Goal: Information Seeking & Learning: Learn about a topic

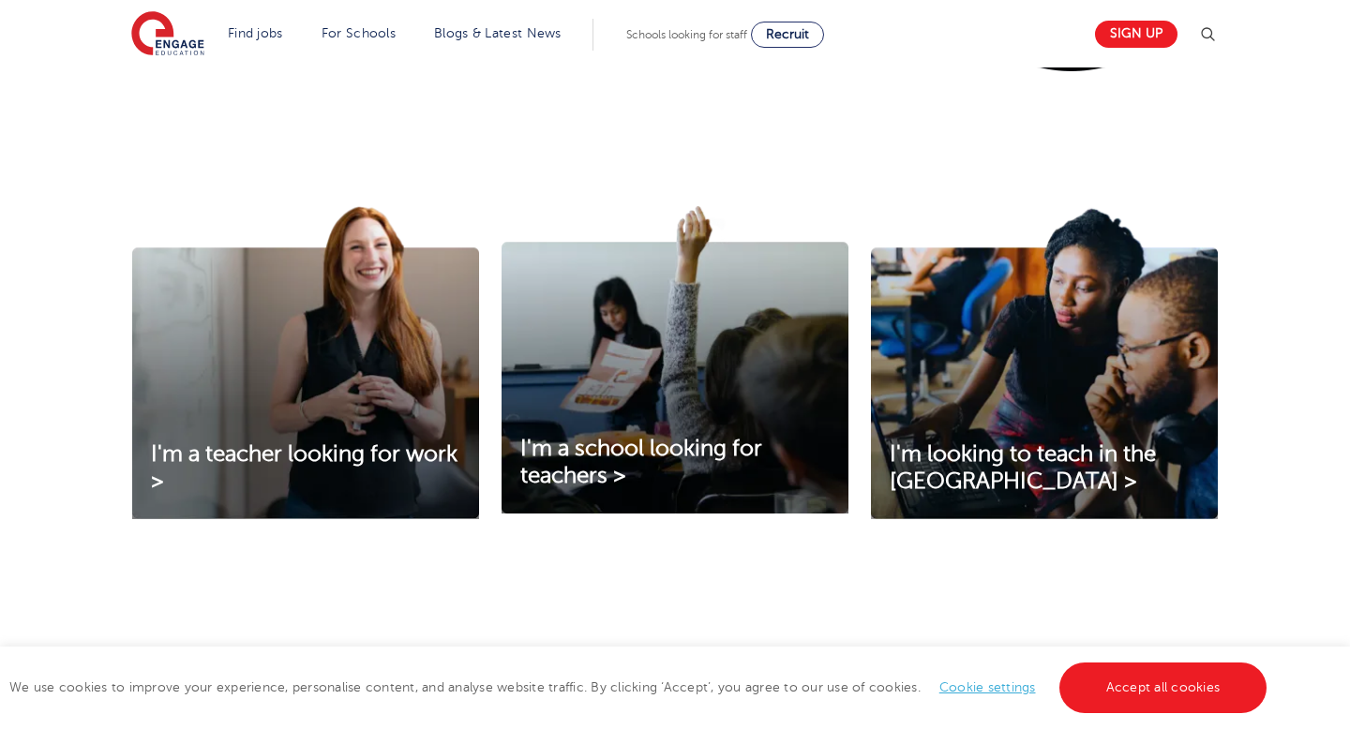
scroll to position [576, 0]
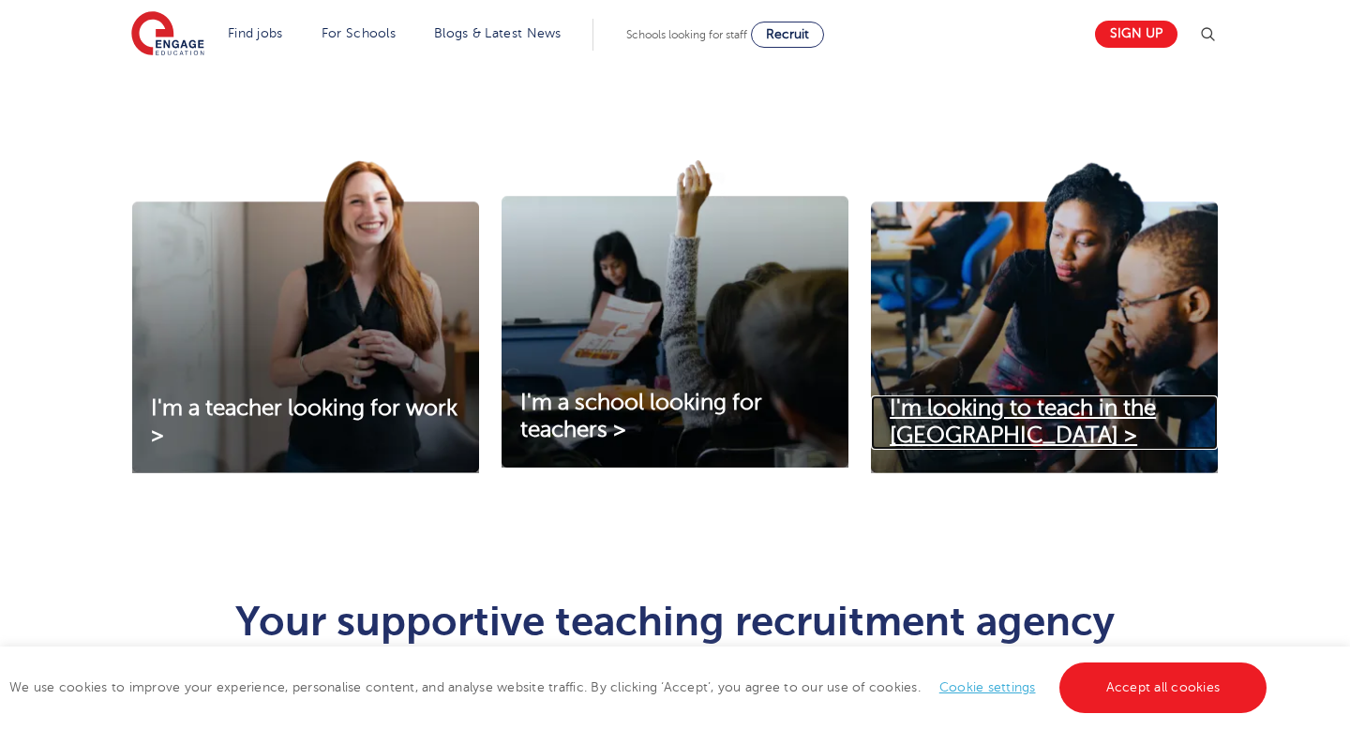
click at [934, 406] on span "I'm looking to teach in the [GEOGRAPHIC_DATA] >" at bounding box center [1022, 421] width 266 height 52
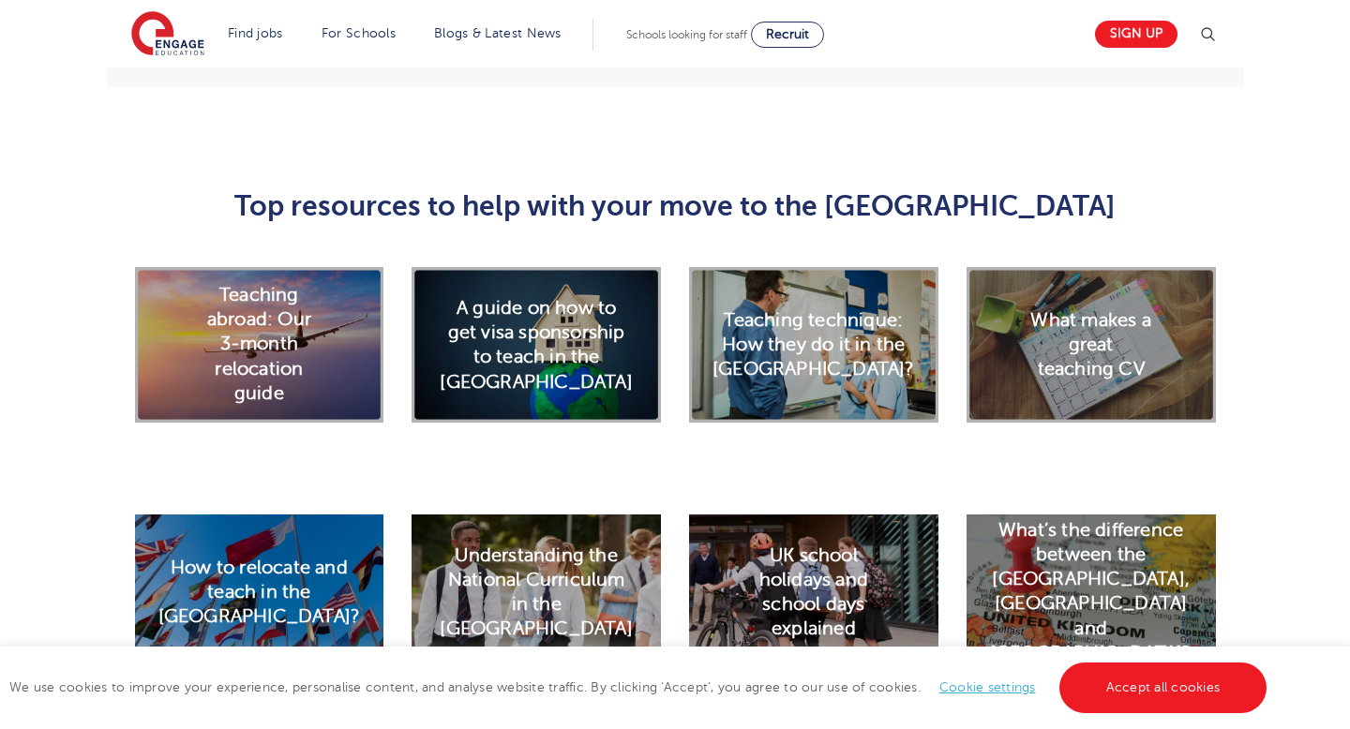
scroll to position [3061, 0]
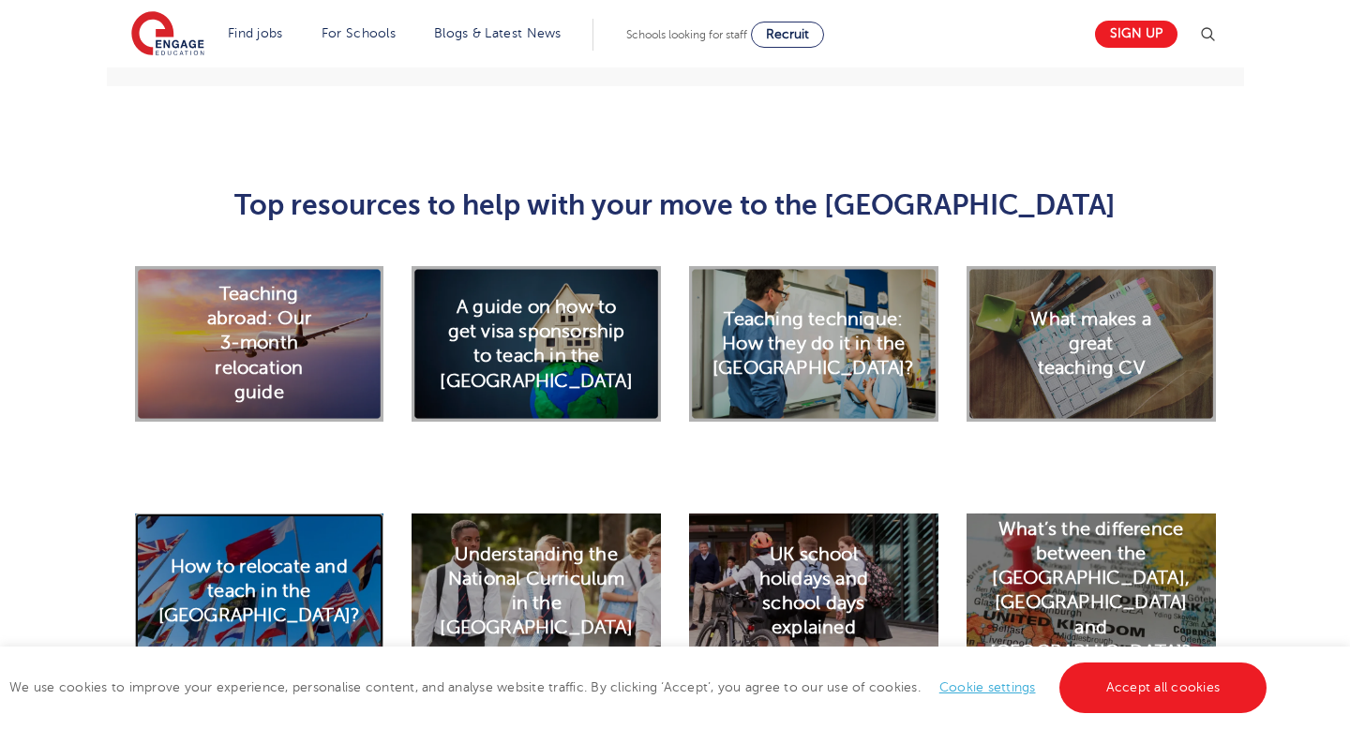
click at [255, 554] on h2 "How to relocate and teach in the UK?" at bounding box center [259, 591] width 202 height 74
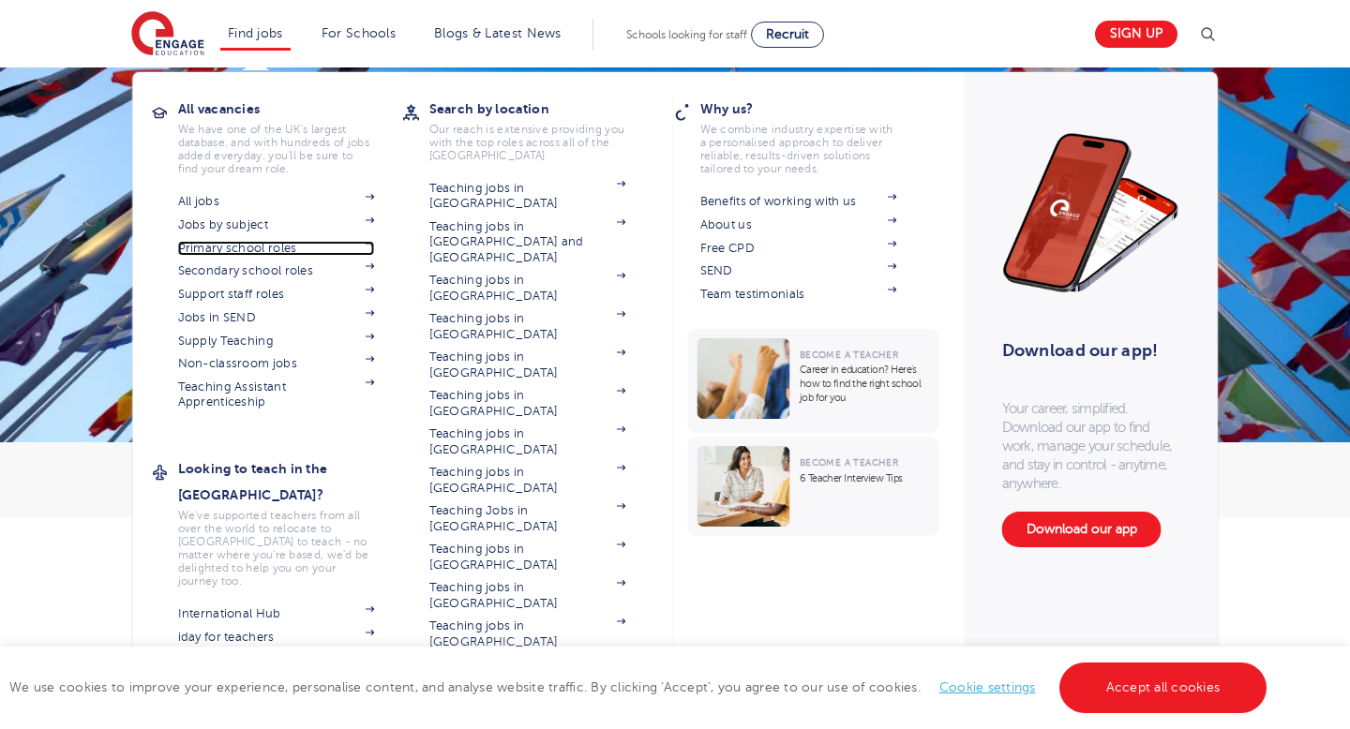
click at [286, 246] on link "Primary school roles" at bounding box center [276, 248] width 197 height 15
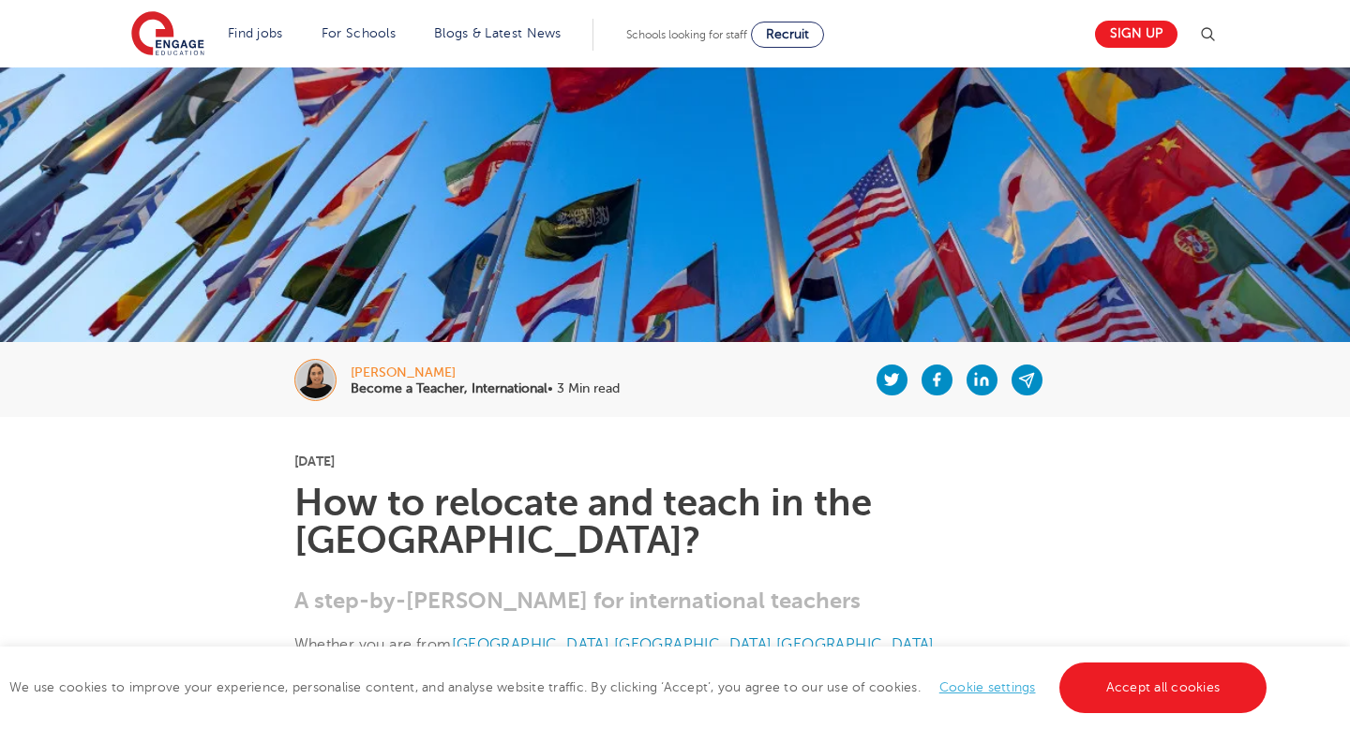
scroll to position [210, 0]
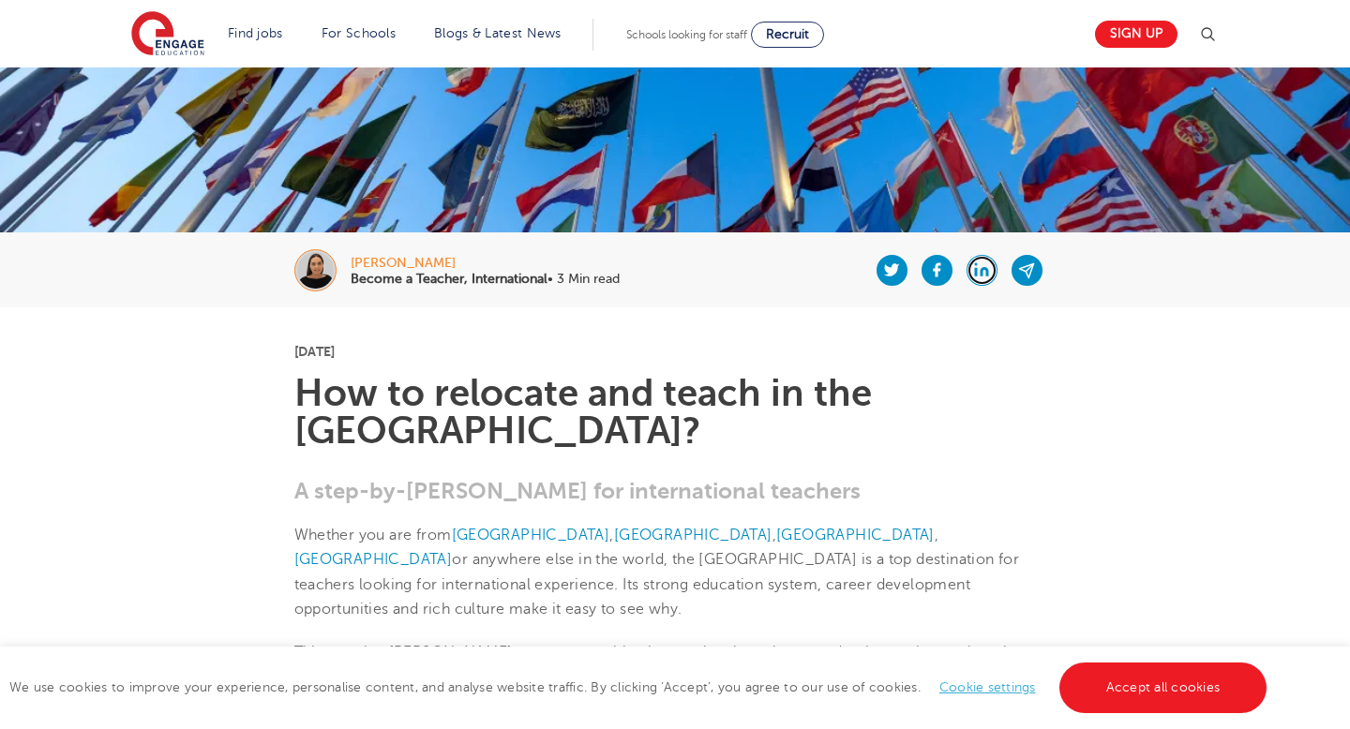
click at [975, 270] on icon at bounding box center [976, 272] width 3 height 8
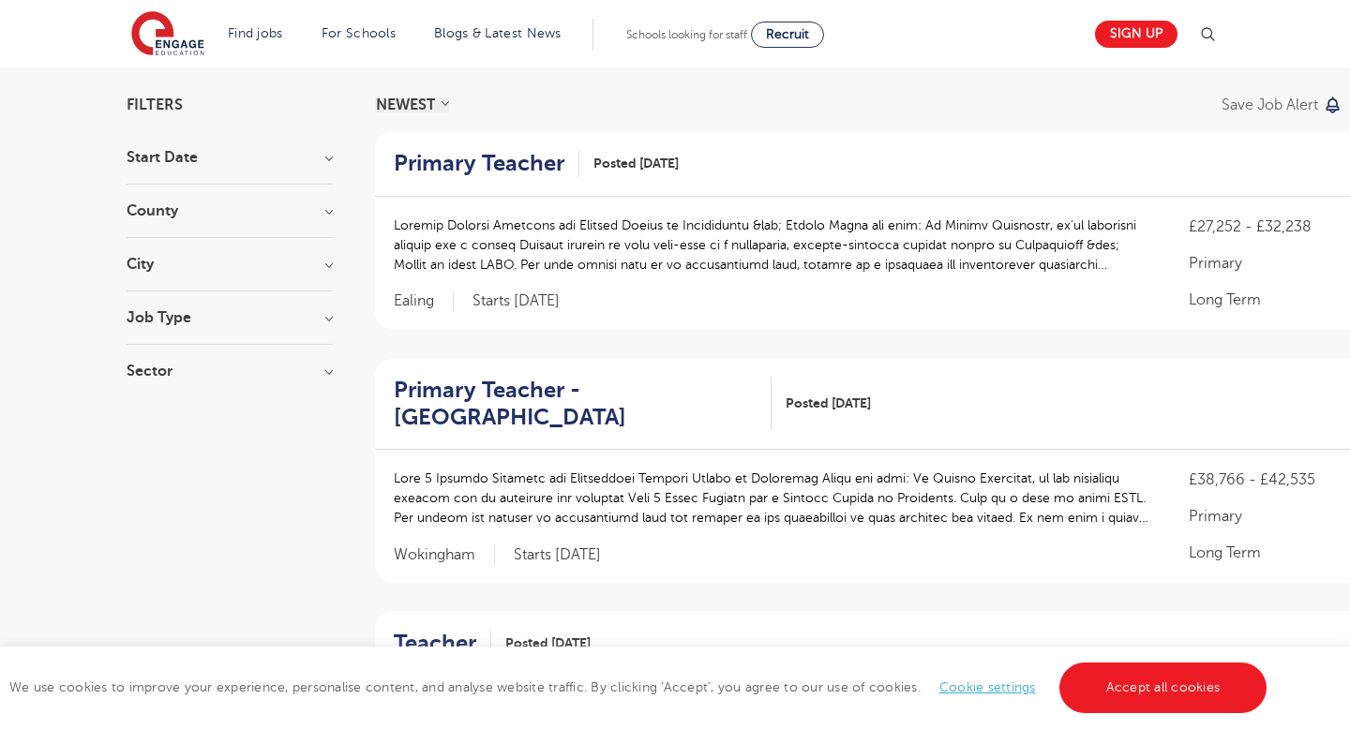
scroll to position [127, 0]
click at [1137, 676] on link "Accept all cookies" at bounding box center [1163, 688] width 208 height 51
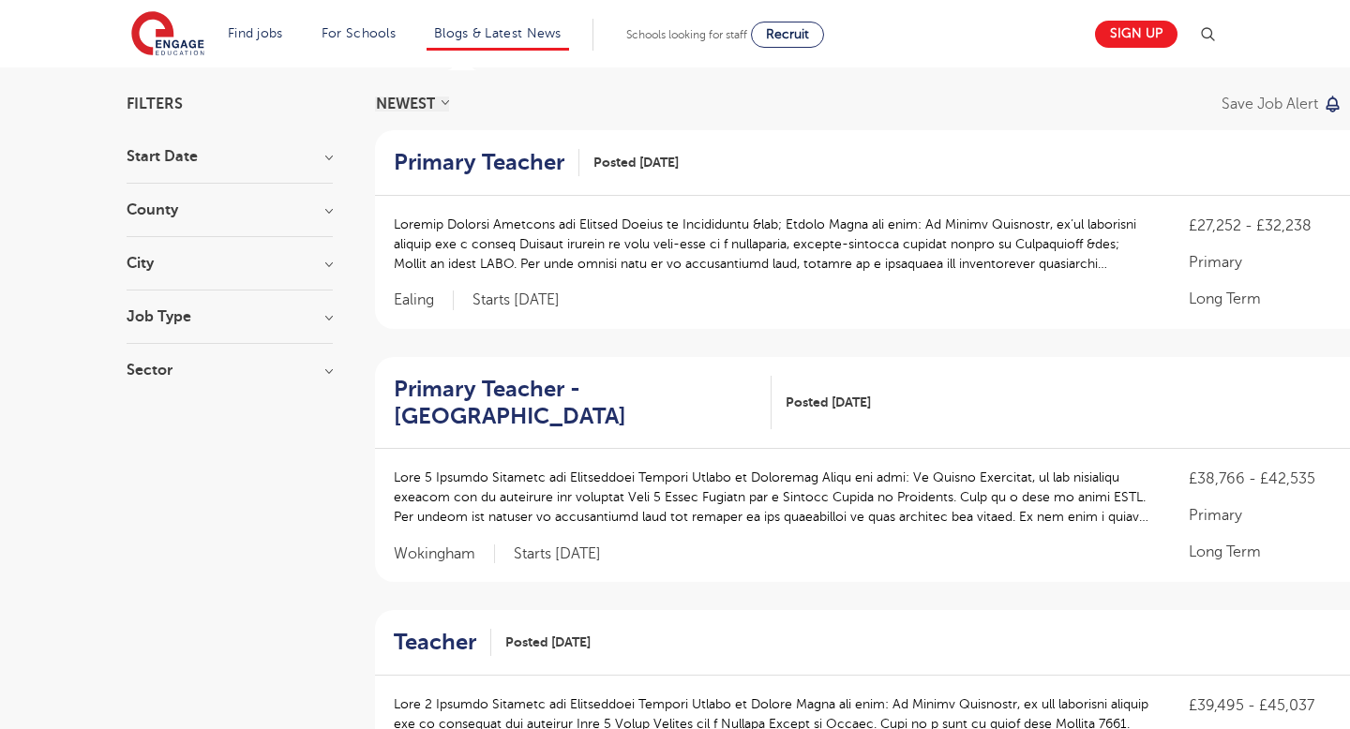
click at [478, 41] on li "Blogs & Latest News" at bounding box center [497, 35] width 142 height 32
click at [503, 36] on link "Blogs & Latest News" at bounding box center [497, 33] width 127 height 14
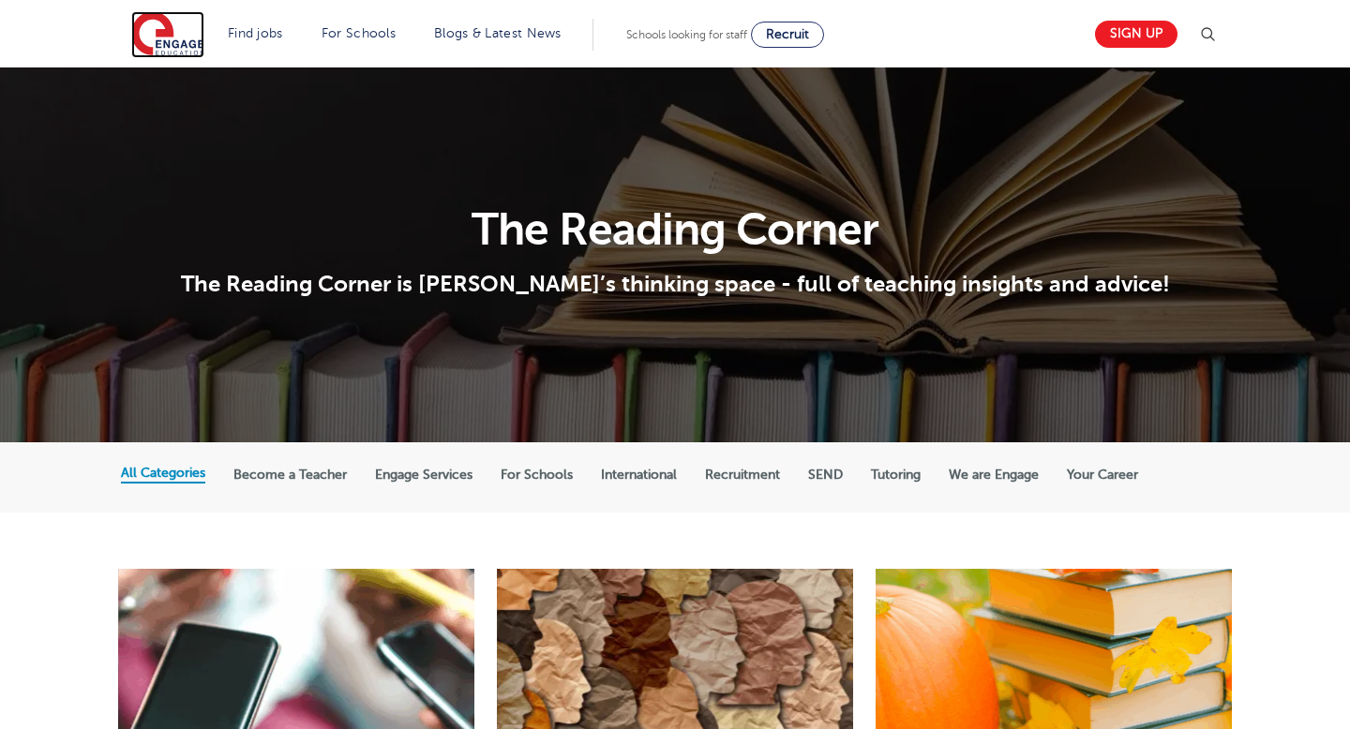
click at [176, 37] on img at bounding box center [167, 34] width 73 height 47
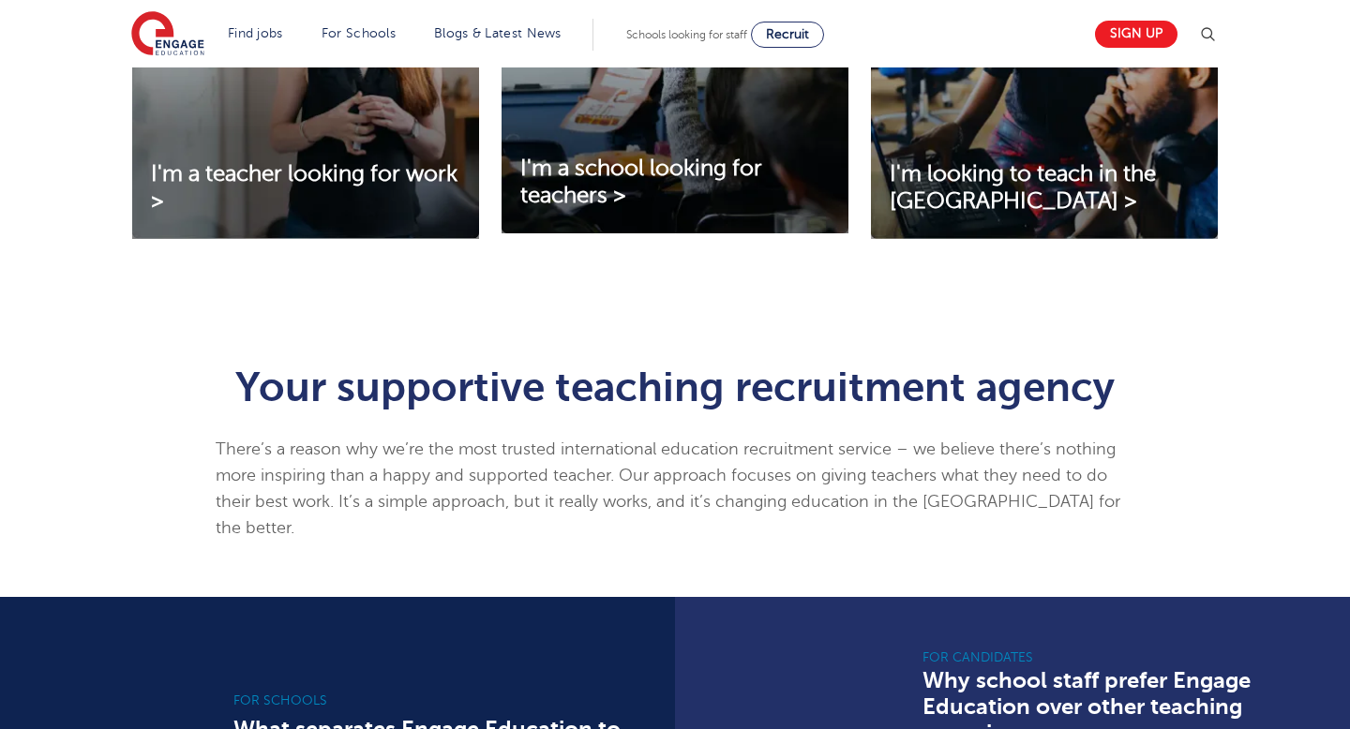
scroll to position [781, 0]
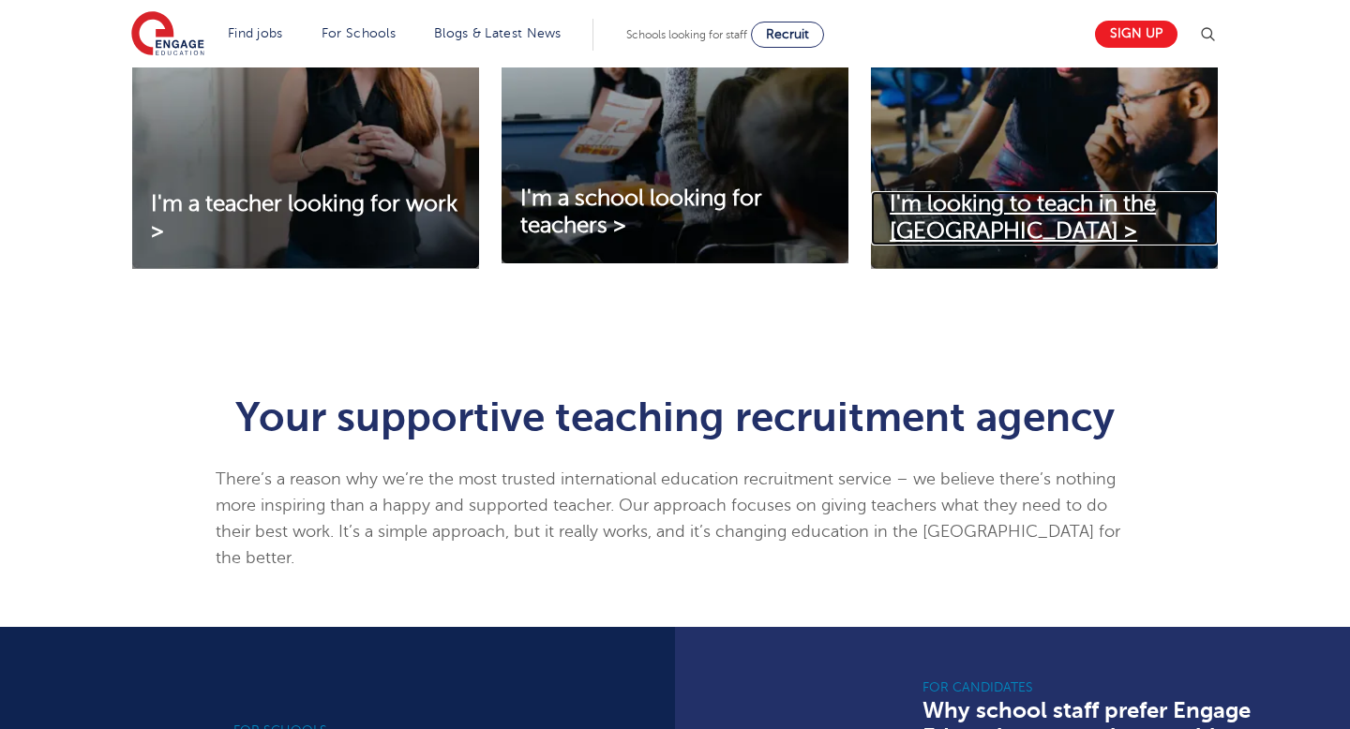
click at [1037, 229] on link "I'm looking to teach in the UK >" at bounding box center [1044, 218] width 347 height 54
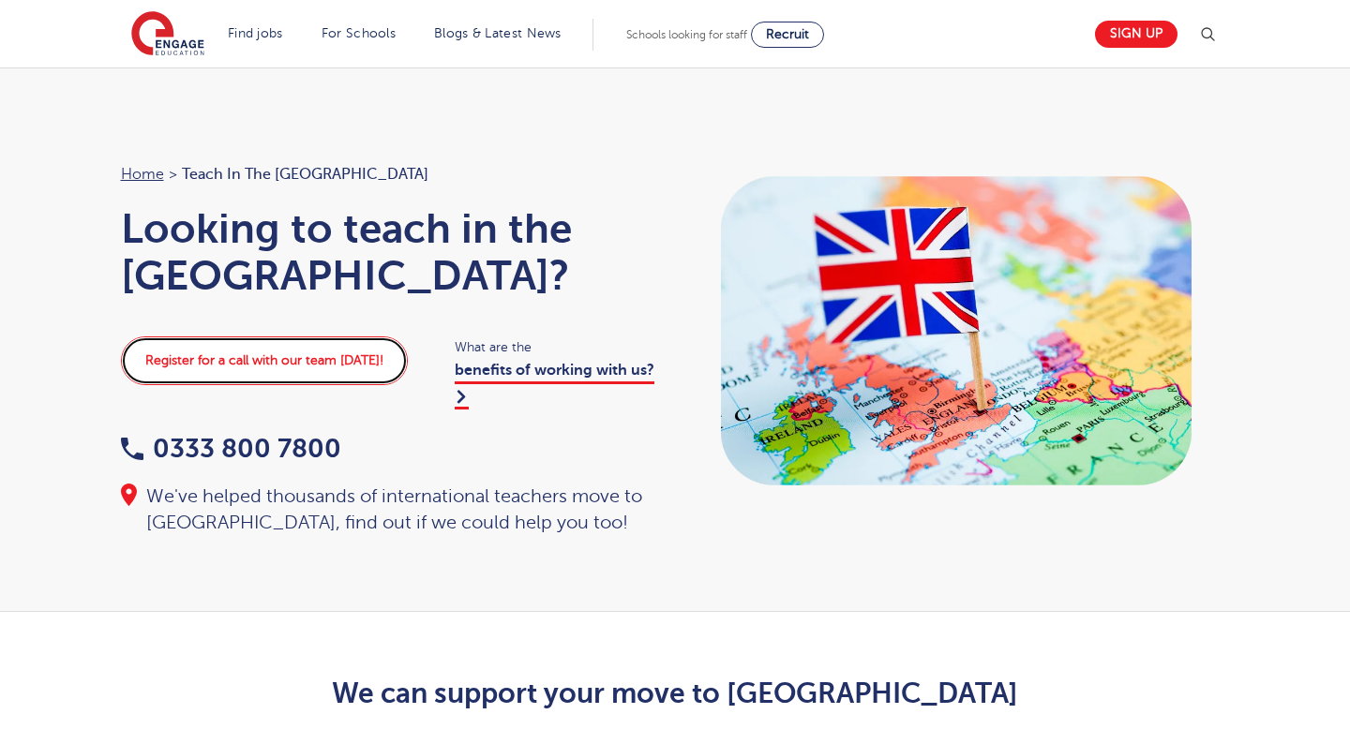
click at [376, 336] on link "Register for a call with our team [DATE]!" at bounding box center [264, 360] width 287 height 49
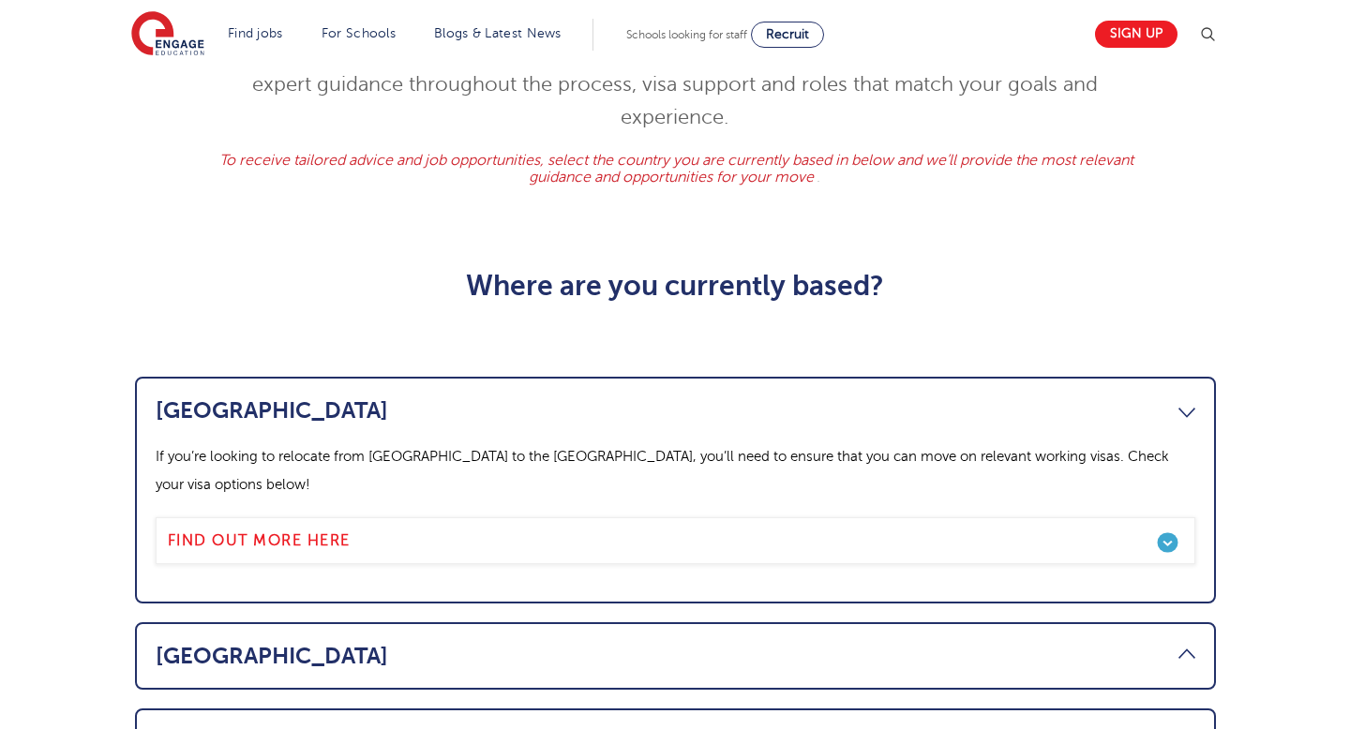
scroll to position [783, 0]
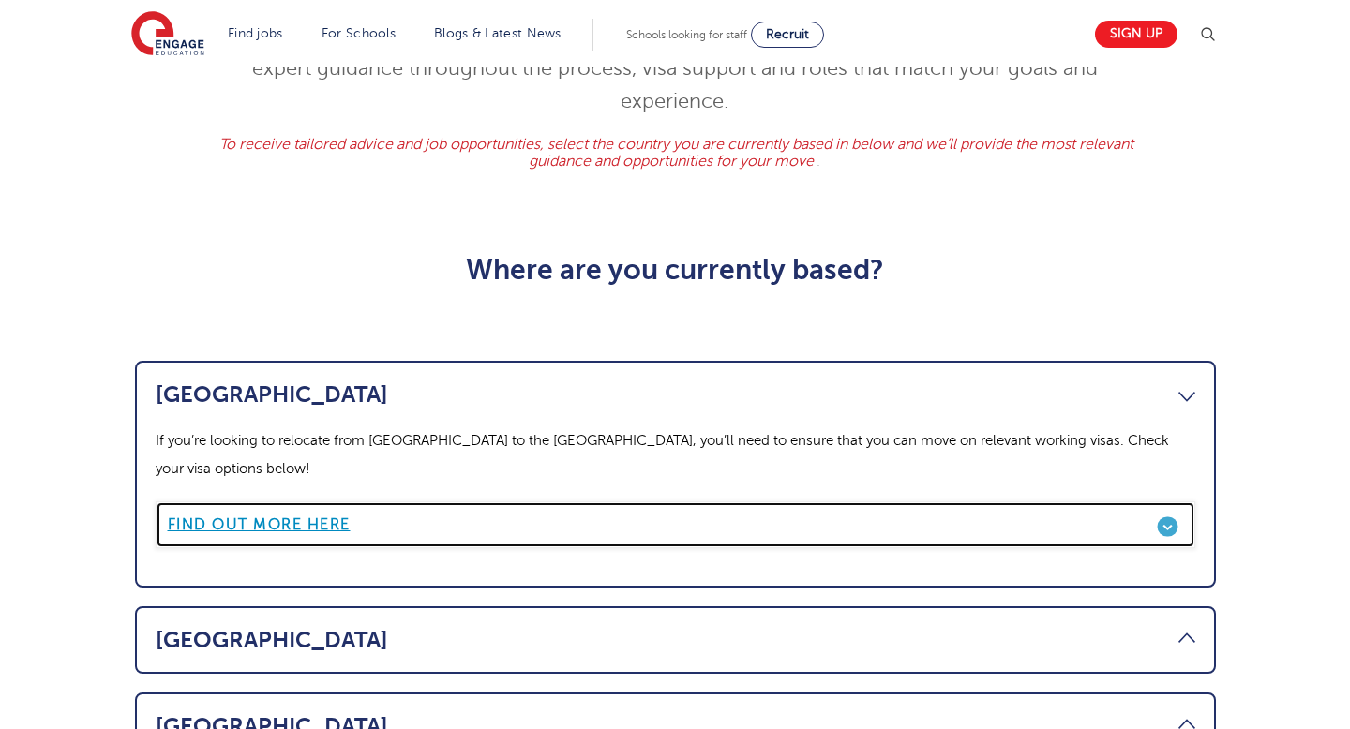
click at [1093, 501] on link "Find out more here" at bounding box center [675, 524] width 1039 height 47
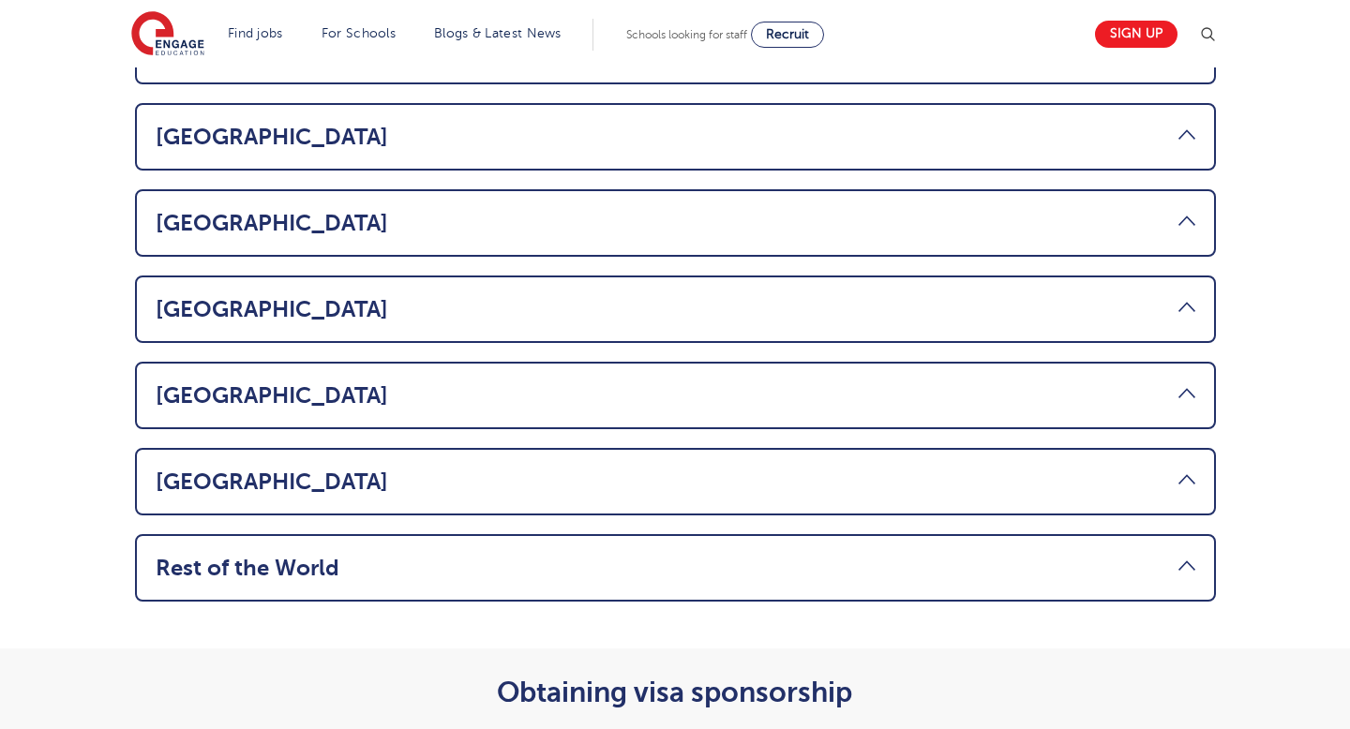
scroll to position [1288, 0]
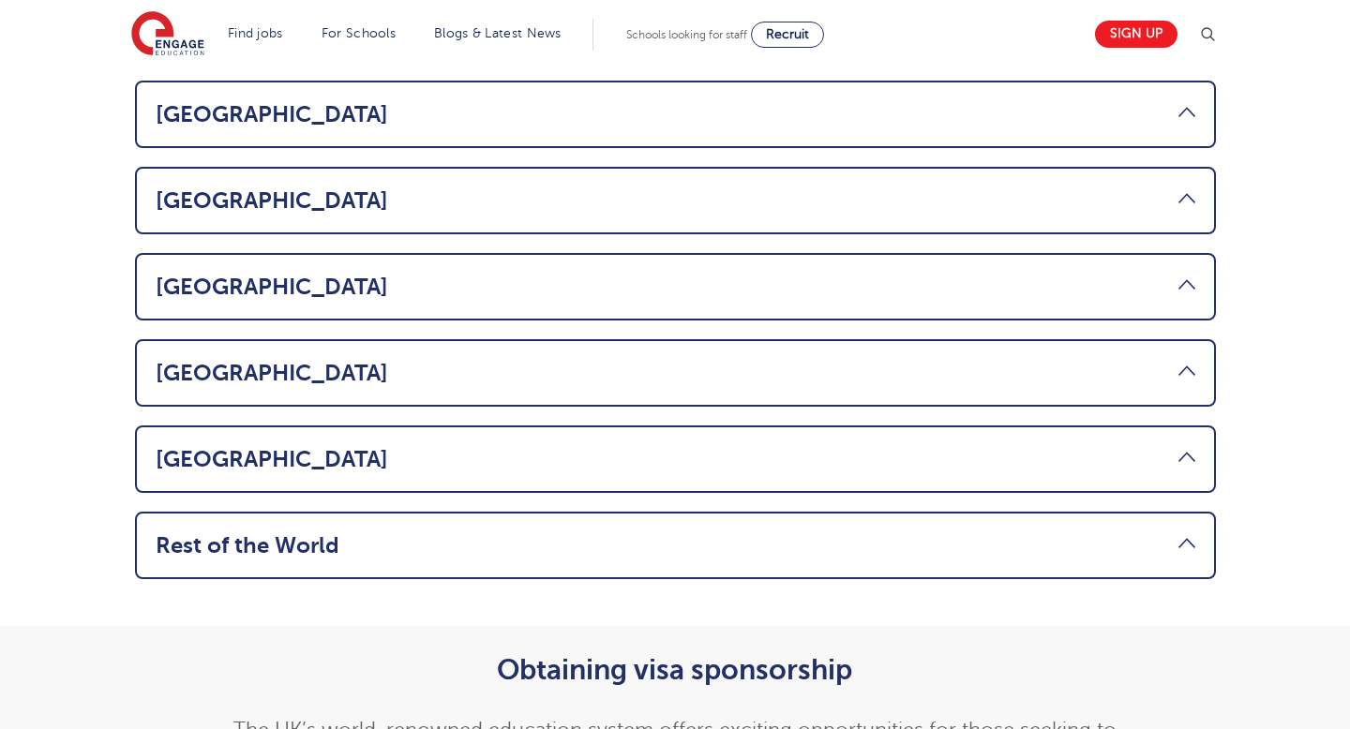
click at [895, 532] on link "Rest of the World" at bounding box center [675, 545] width 1039 height 26
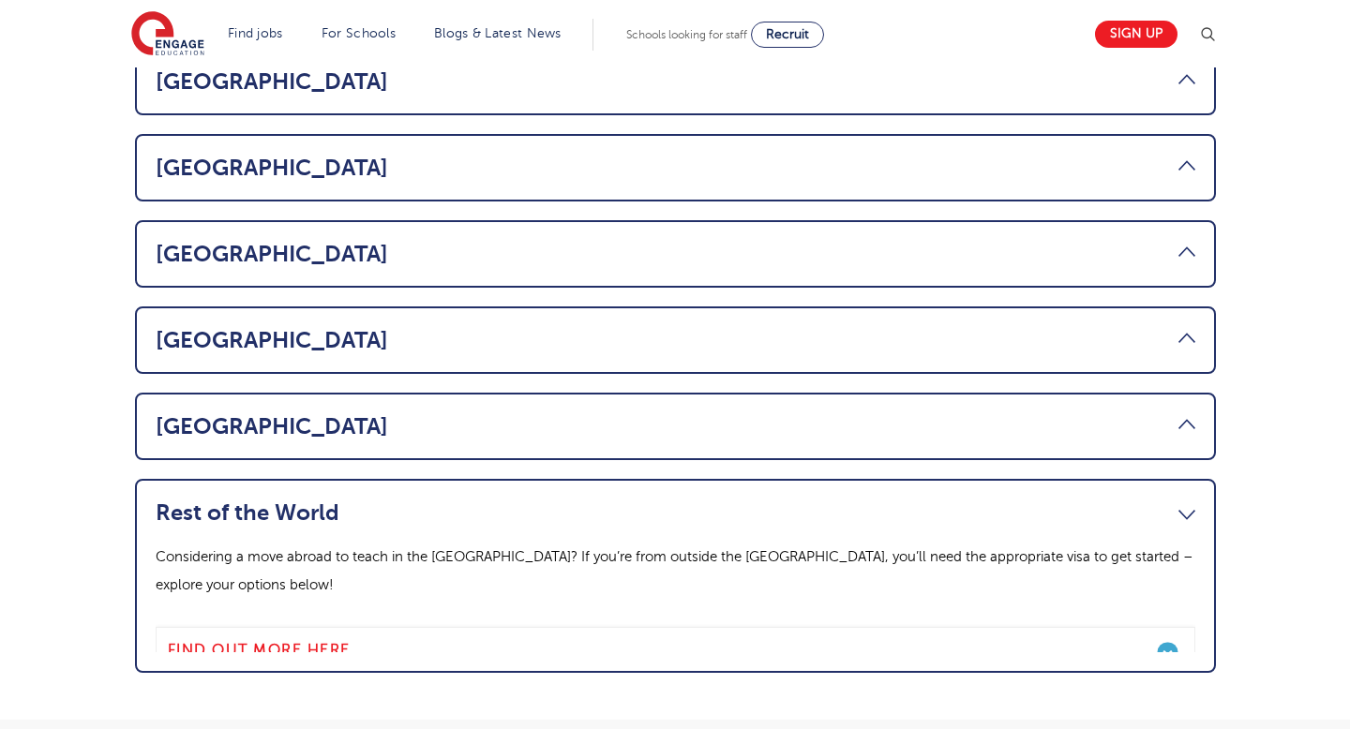
scroll to position [1178, 0]
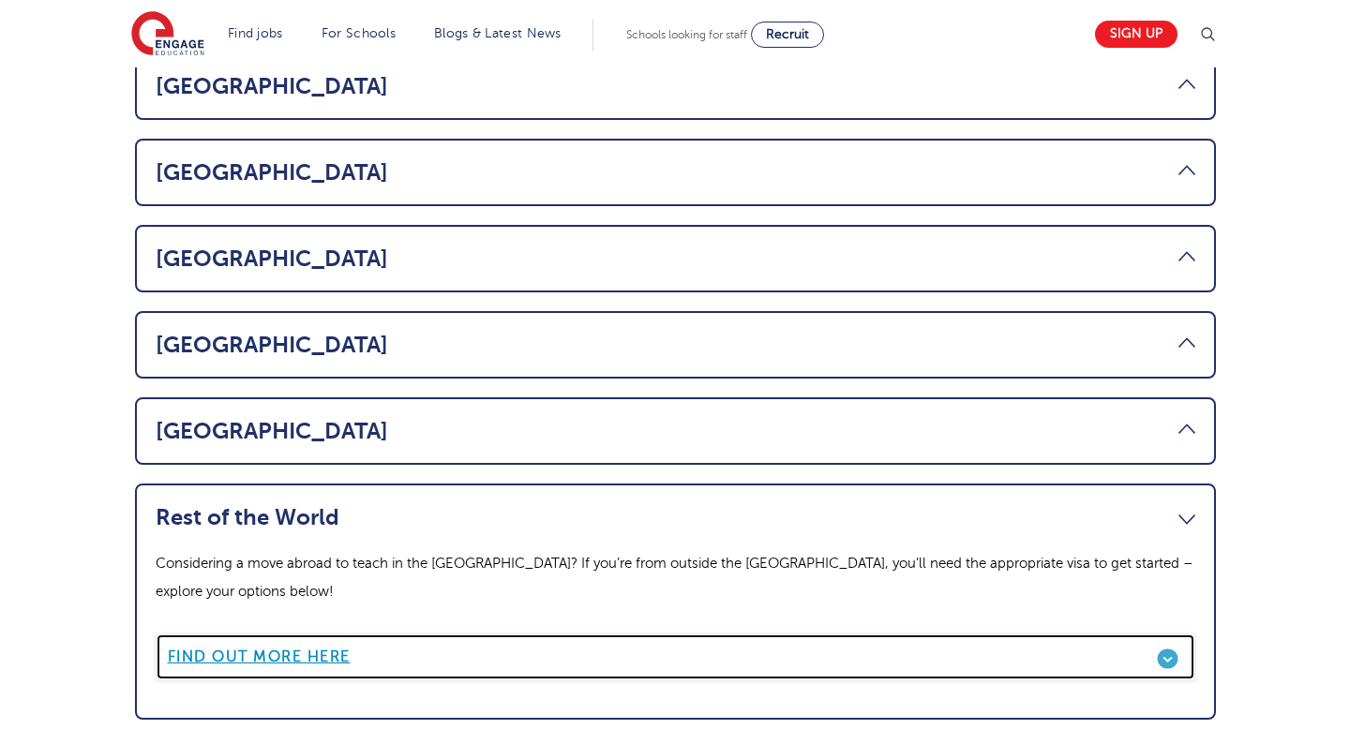
click at [709, 634] on link "Find out more here" at bounding box center [675, 657] width 1039 height 47
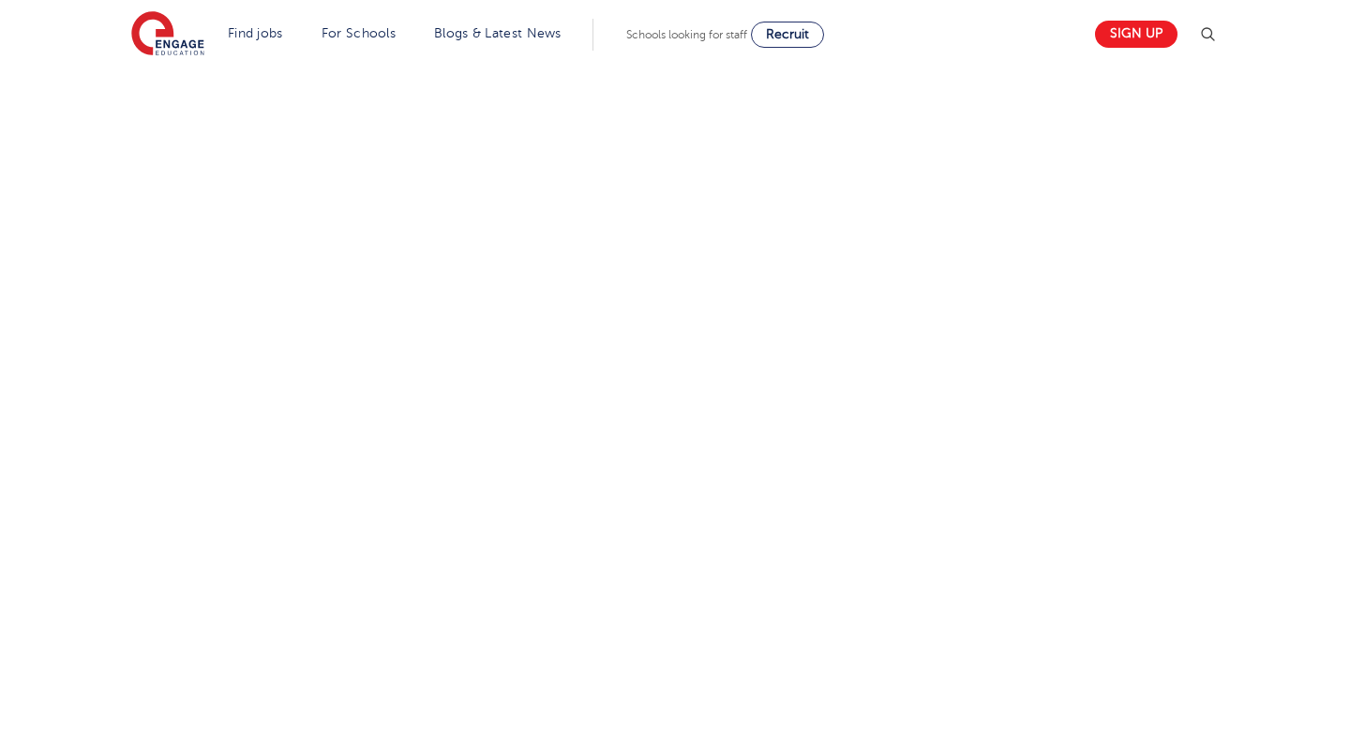
scroll to position [835, 0]
click at [879, 346] on div "Let us know more about you!" at bounding box center [675, 316] width 1137 height 1021
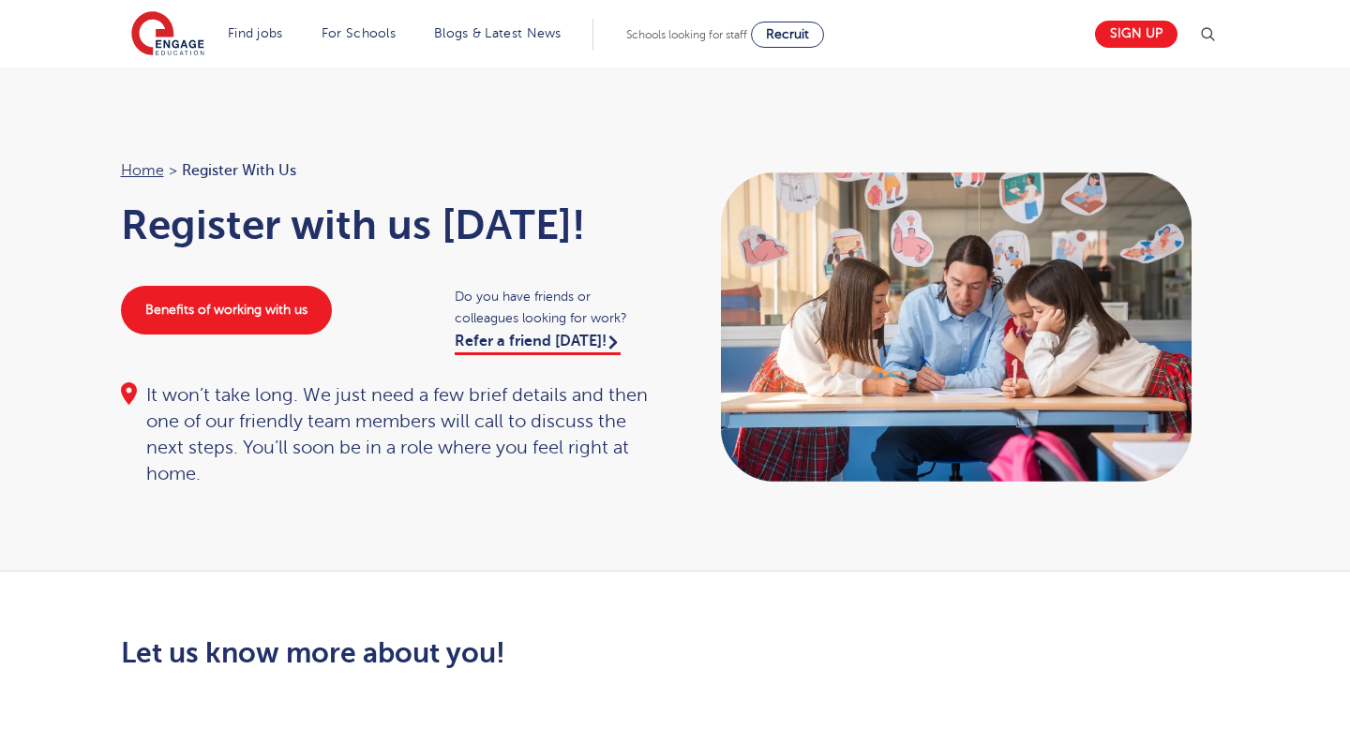
scroll to position [0, 0]
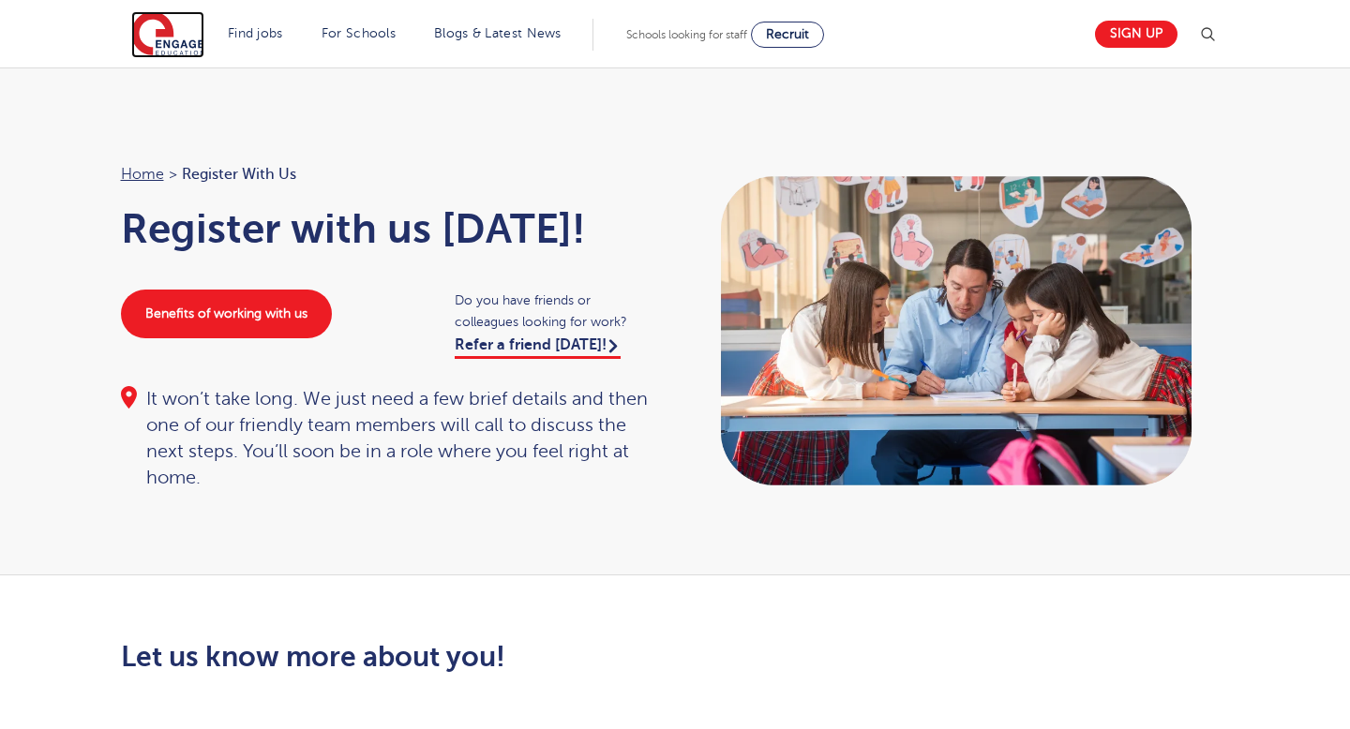
click at [175, 34] on img at bounding box center [167, 34] width 73 height 47
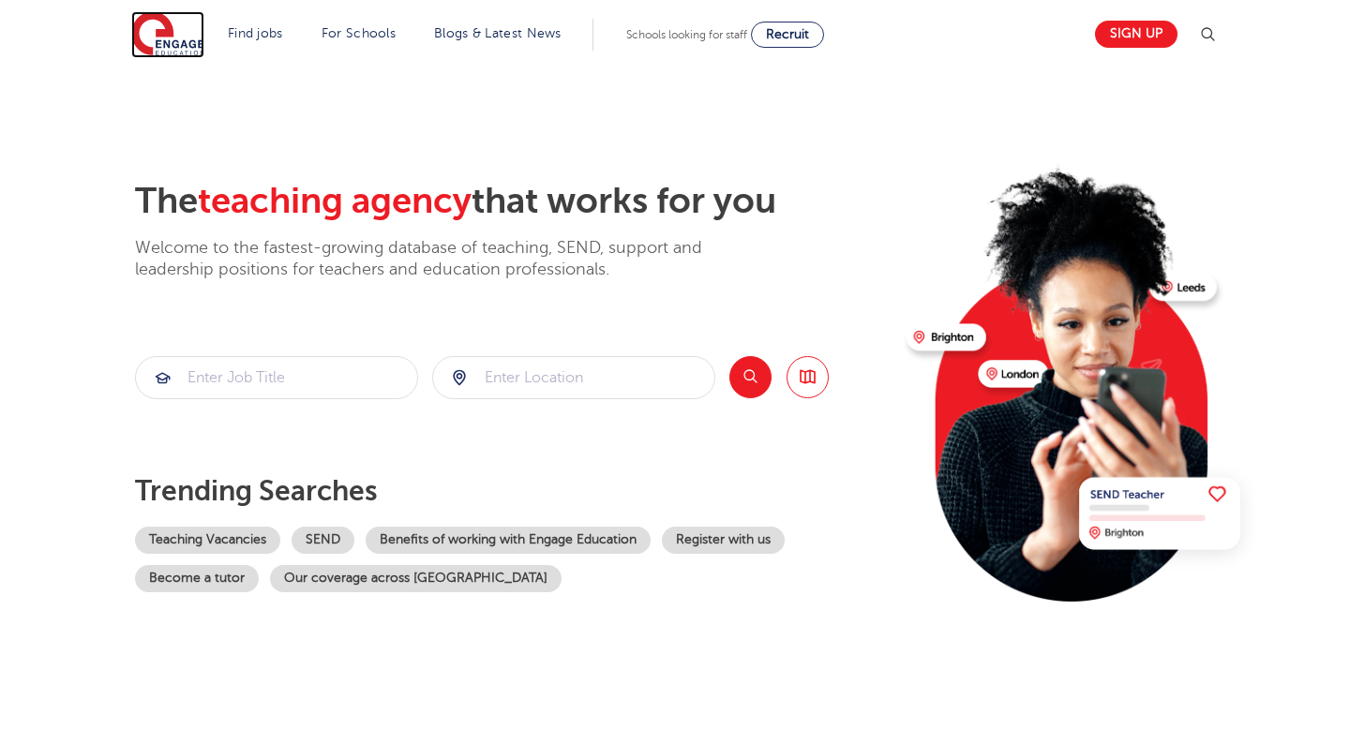
click at [180, 38] on img at bounding box center [167, 34] width 73 height 47
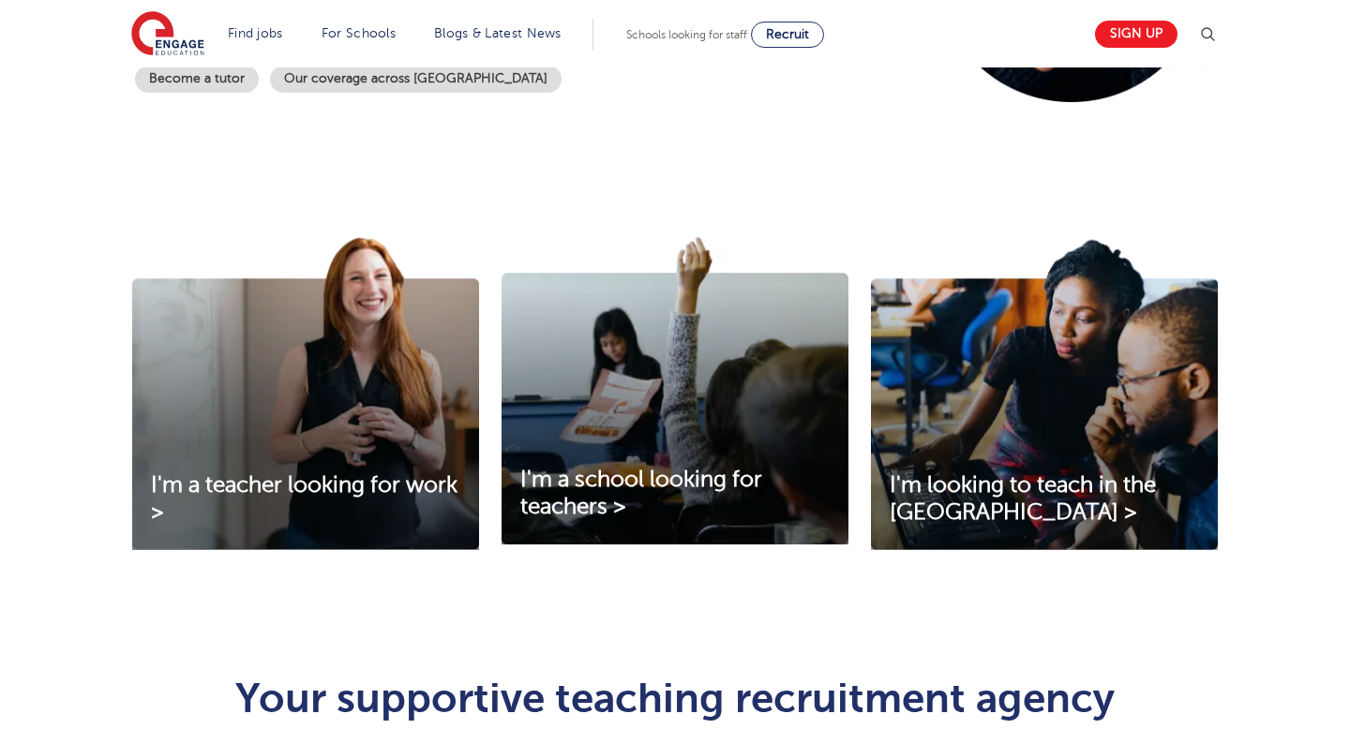
scroll to position [515, 0]
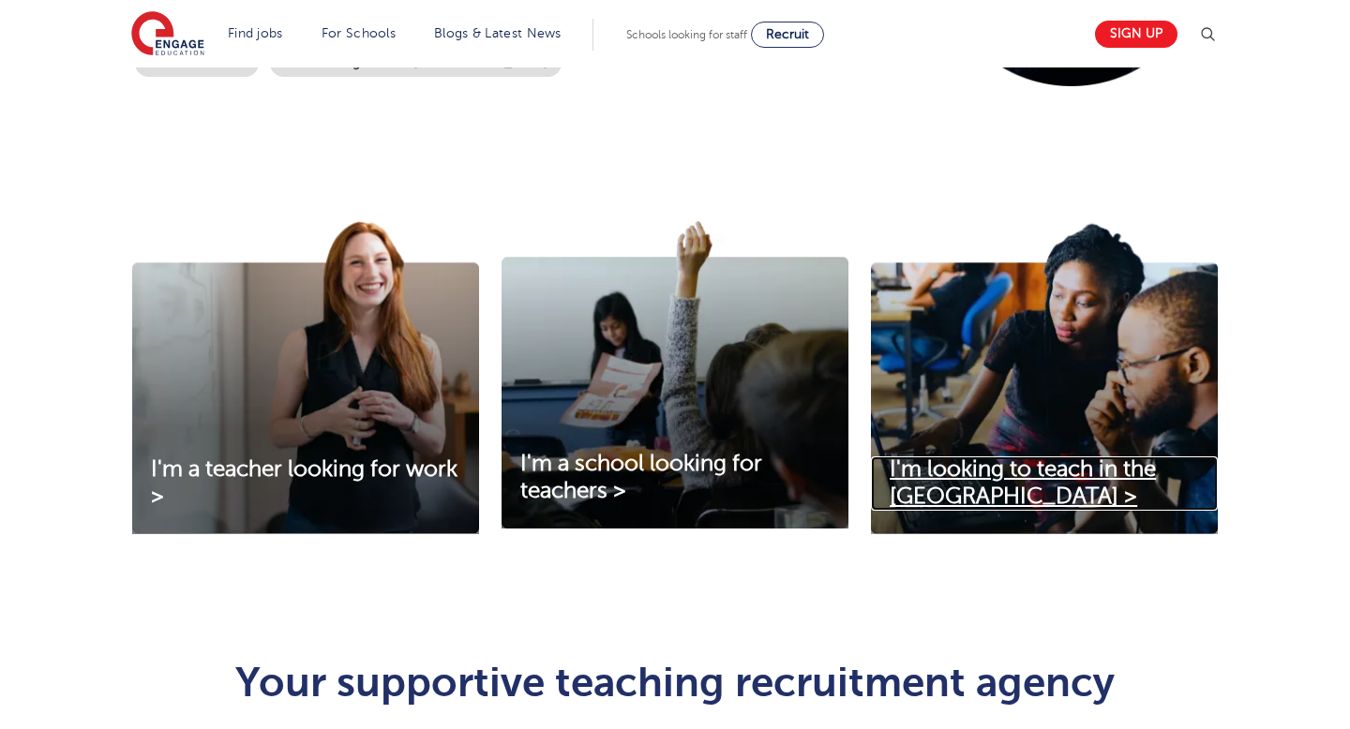
click at [960, 458] on span "I'm looking to teach in the [GEOGRAPHIC_DATA] >" at bounding box center [1022, 482] width 266 height 52
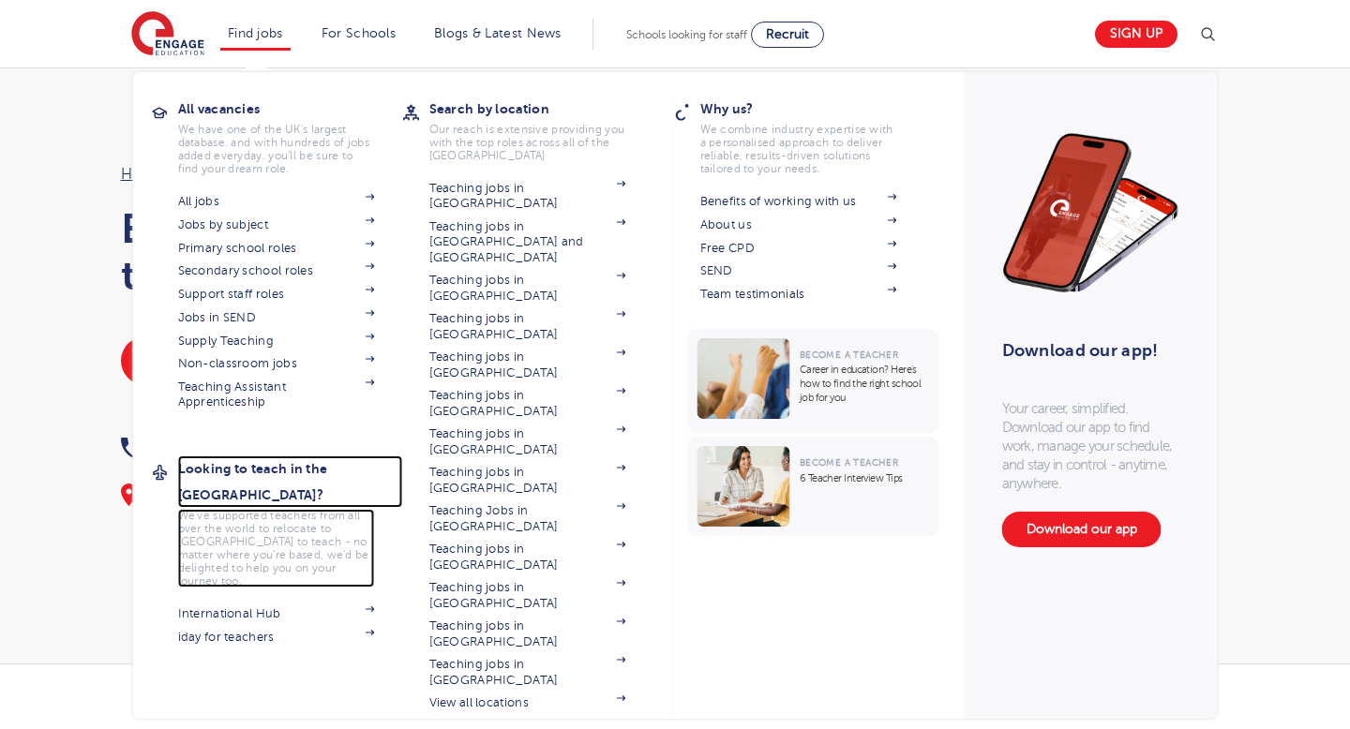
click at [248, 465] on h3 "Looking to teach in the [GEOGRAPHIC_DATA]?" at bounding box center [290, 481] width 225 height 52
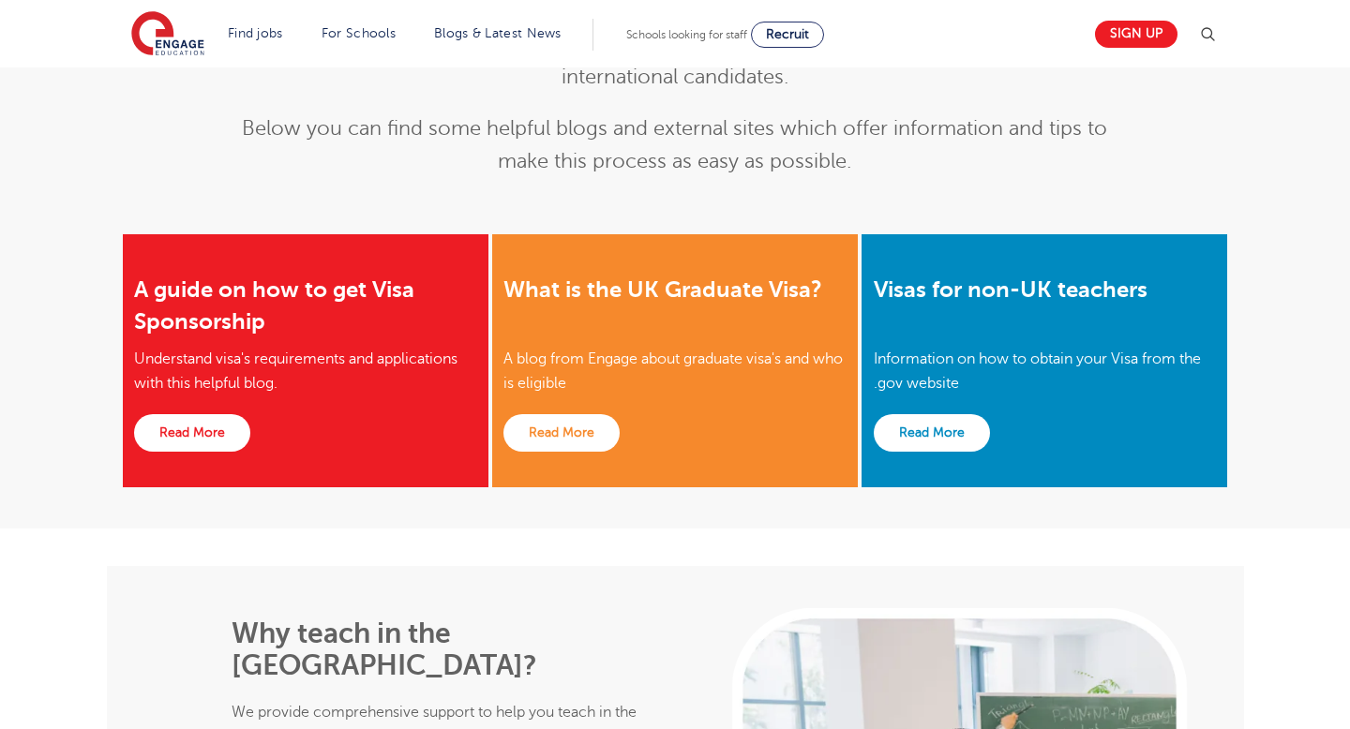
scroll to position [1997, 0]
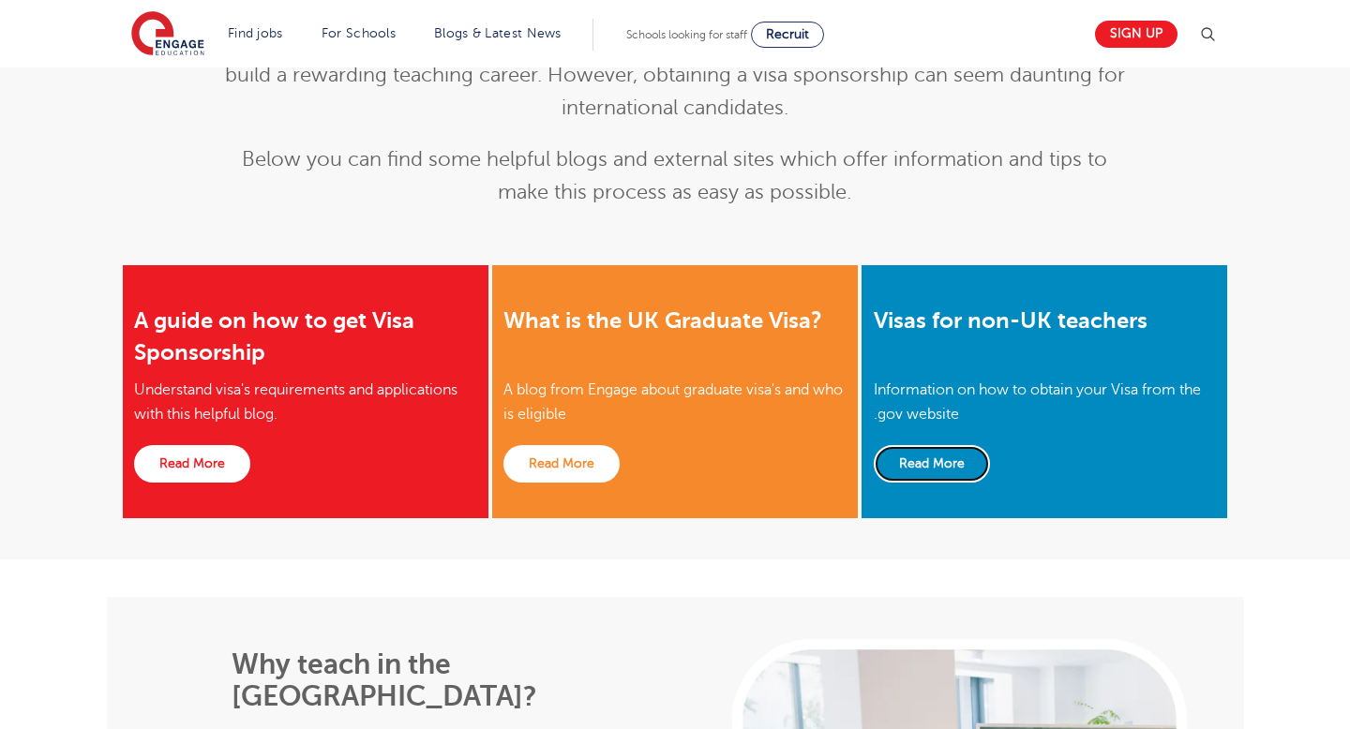
click at [950, 445] on link "Read More" at bounding box center [931, 463] width 116 height 37
click at [217, 445] on link "Read More" at bounding box center [192, 463] width 116 height 37
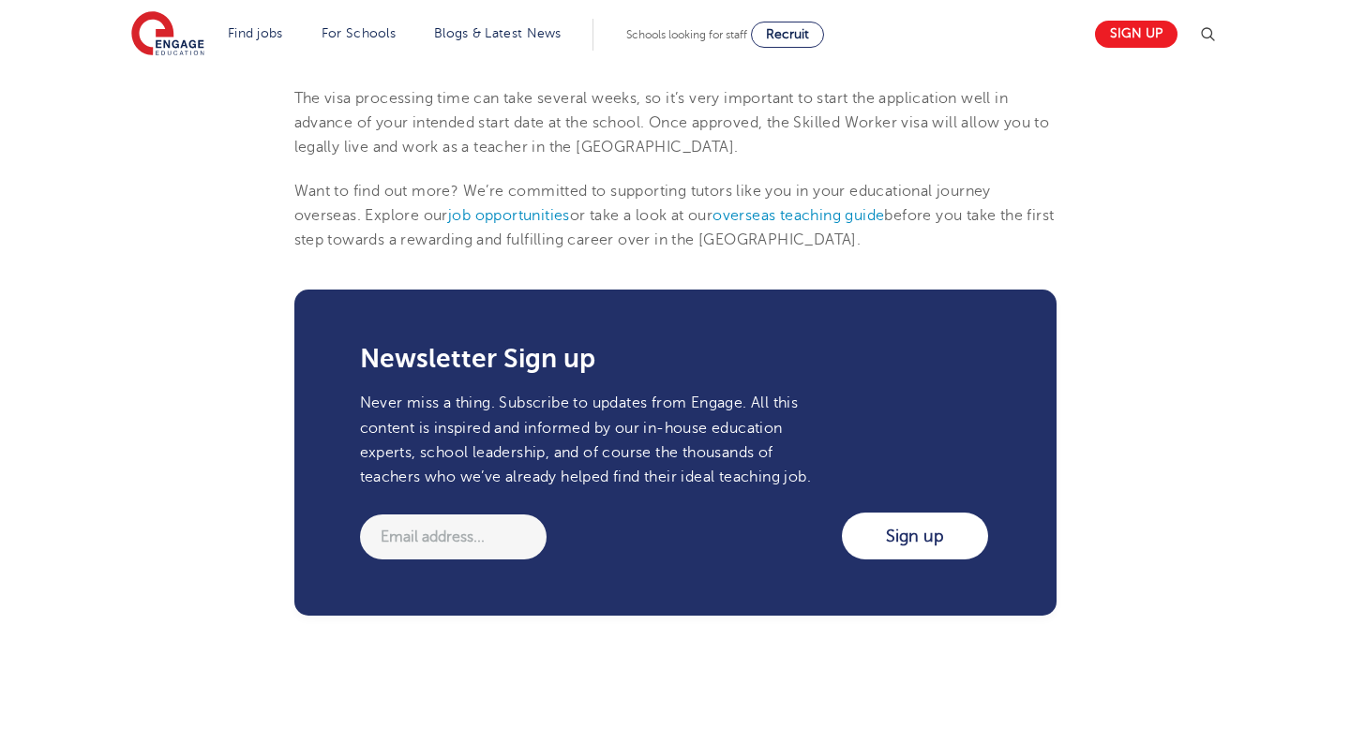
scroll to position [2201, 0]
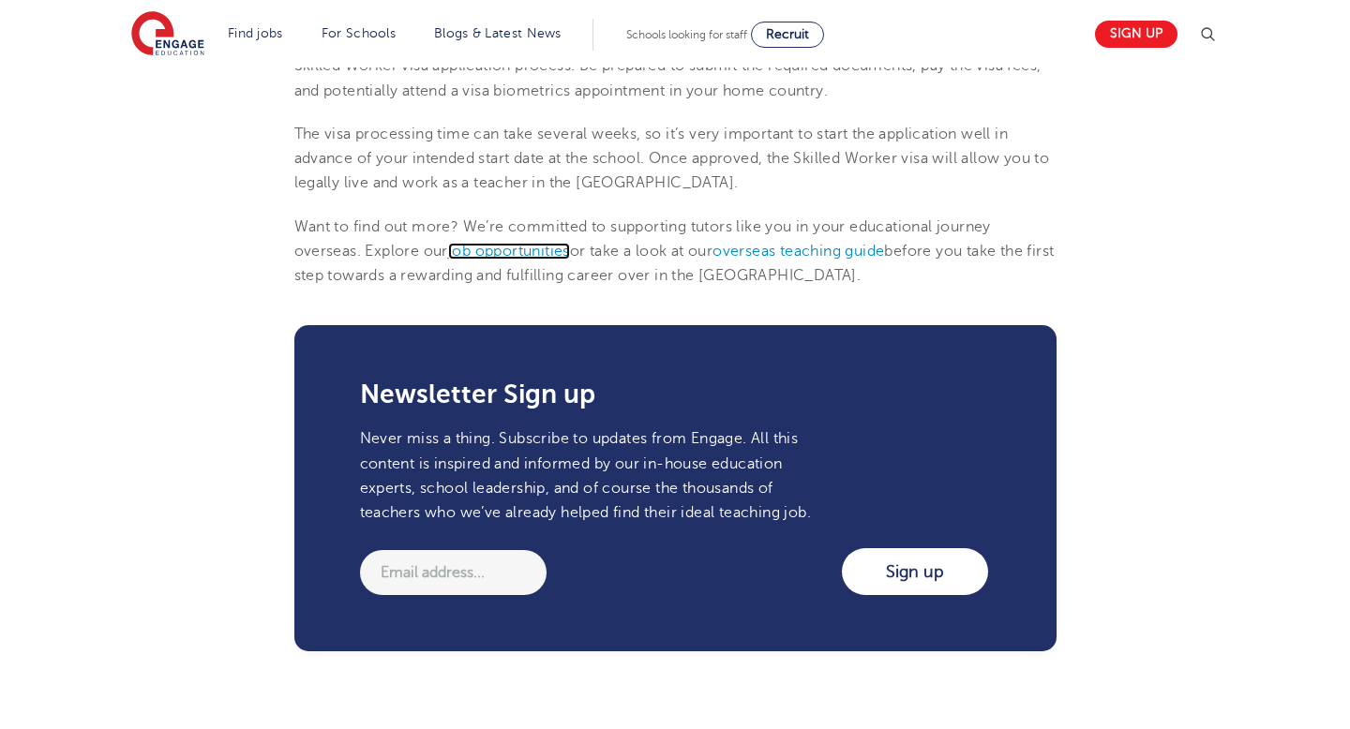
click at [537, 255] on span "job opportunities" at bounding box center [509, 251] width 122 height 17
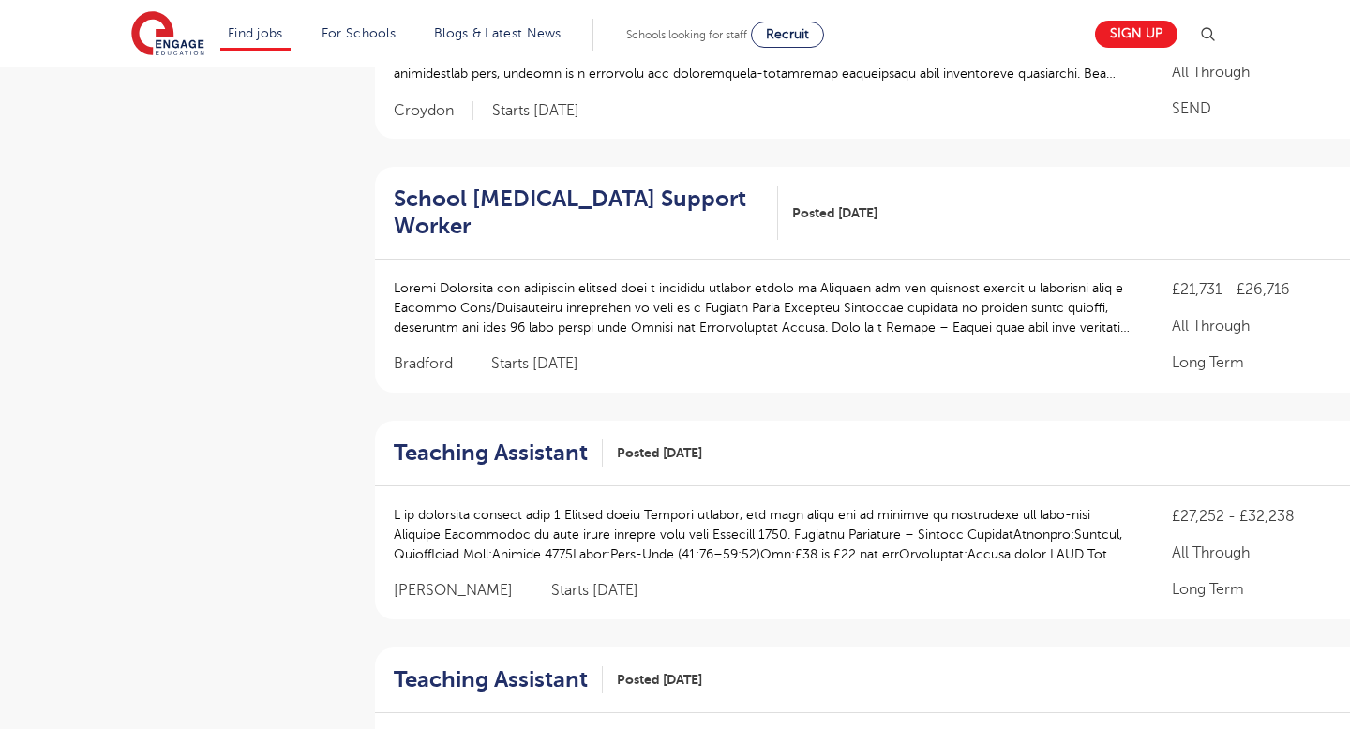
scroll to position [1737, 0]
